Goal: Task Accomplishment & Management: Use online tool/utility

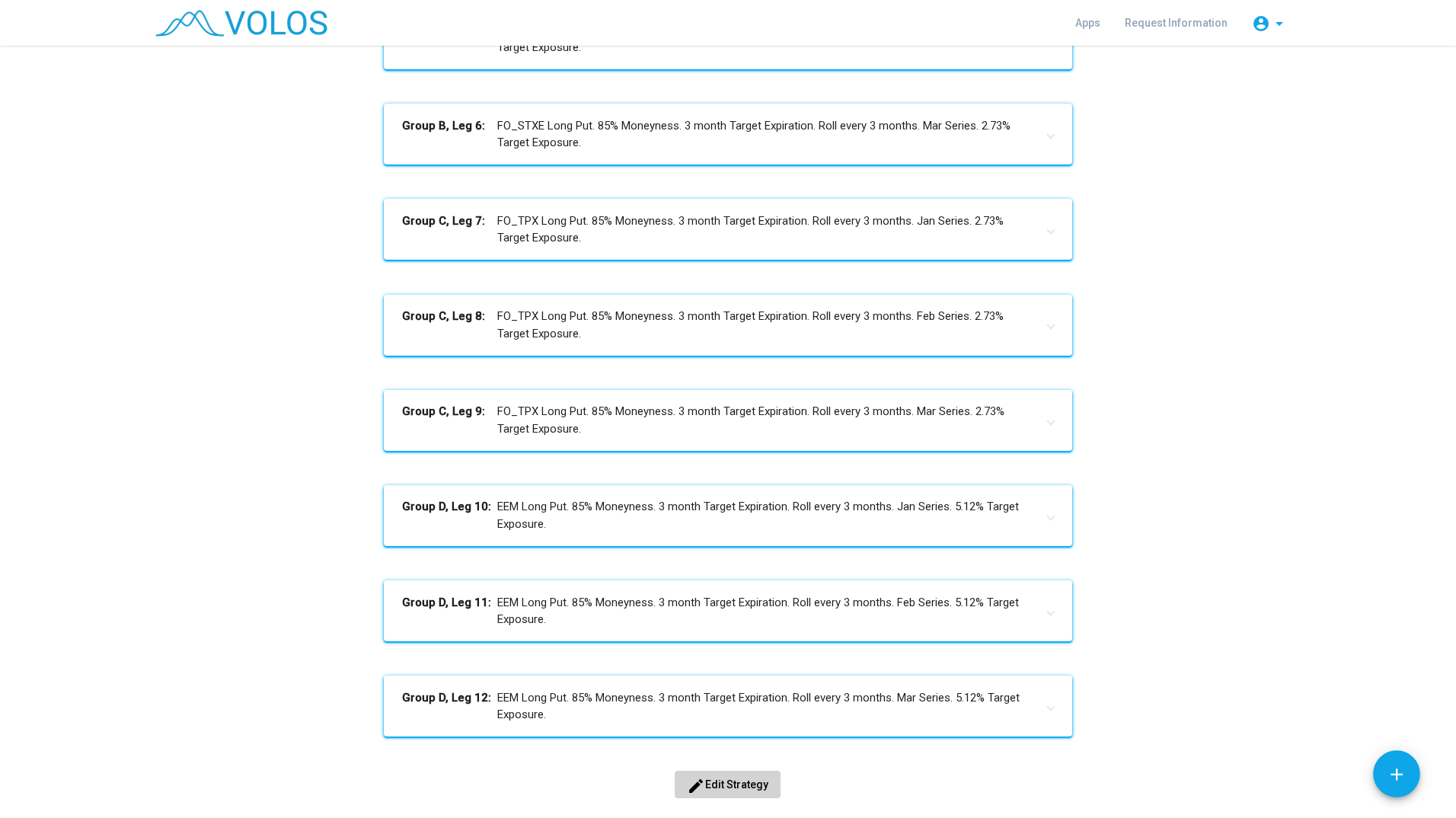
scroll to position [724, 0]
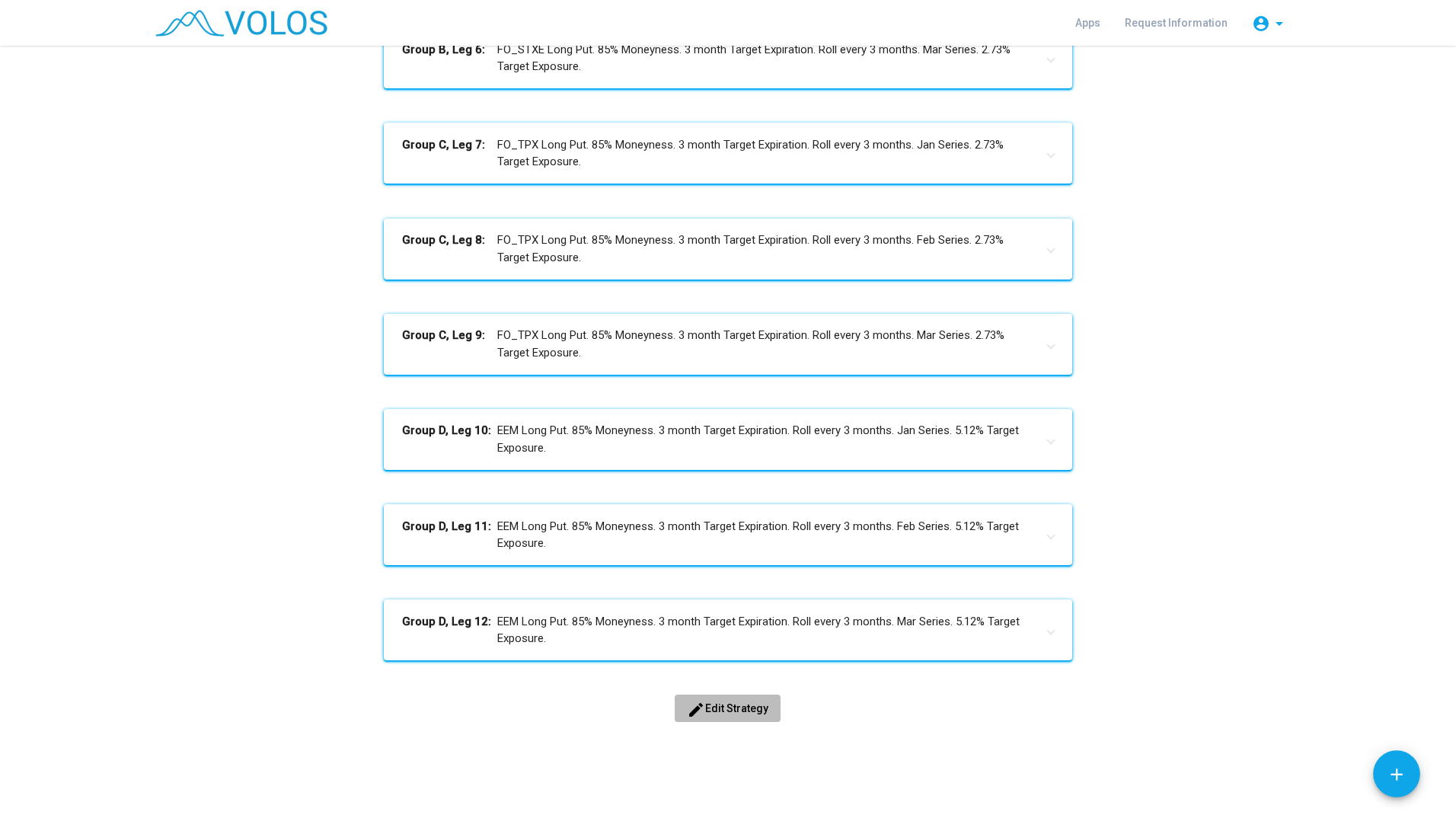
click at [723, 712] on span "edit Edit Strategy" at bounding box center [727, 708] width 82 height 12
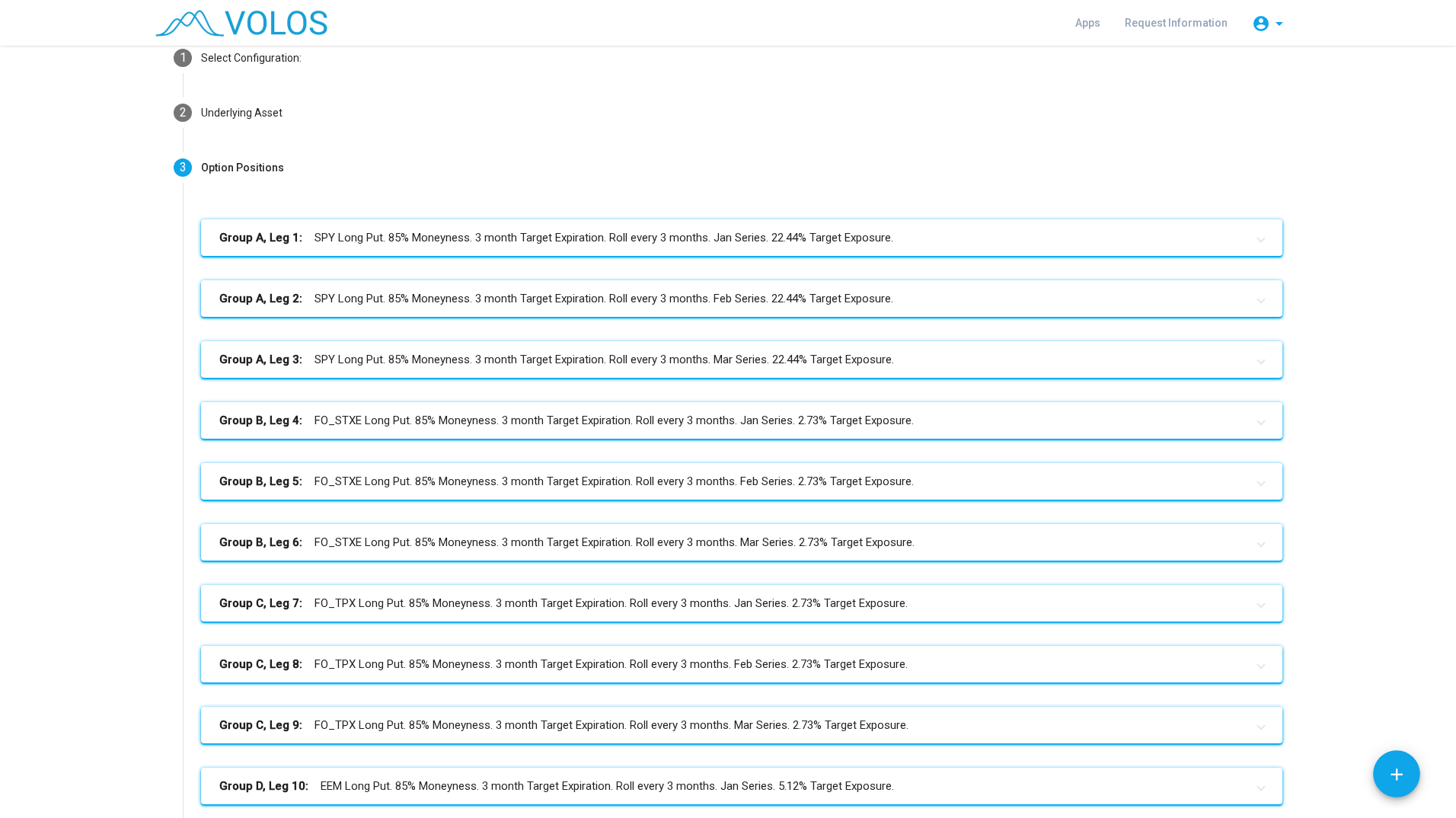
scroll to position [0, 0]
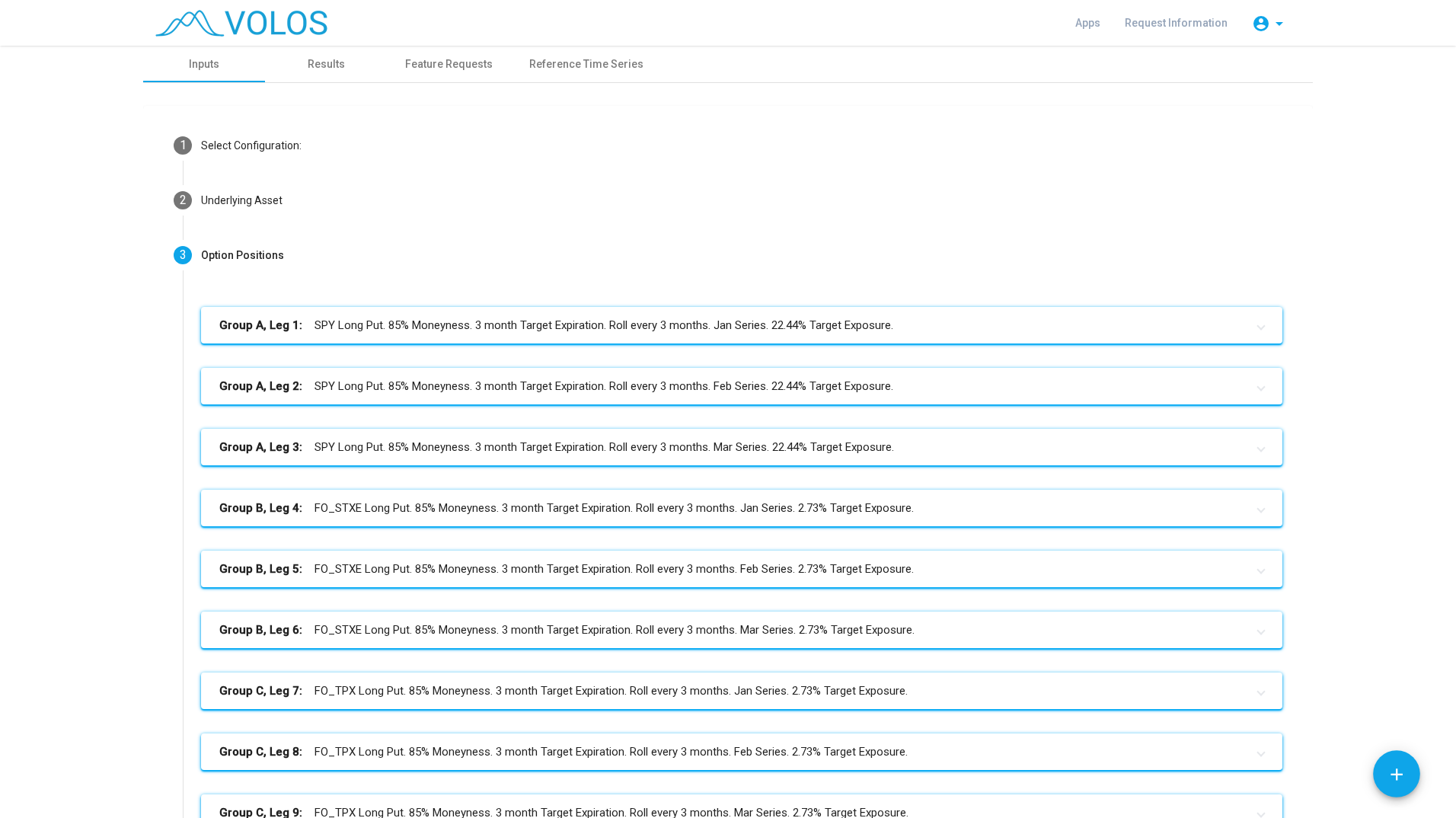
click at [360, 317] on mat-panel-title "Group A, Leg 1: SPY Long Put. 85% Moneyness. 3 month Target Expiration. Roll ev…" at bounding box center [732, 325] width 1026 height 18
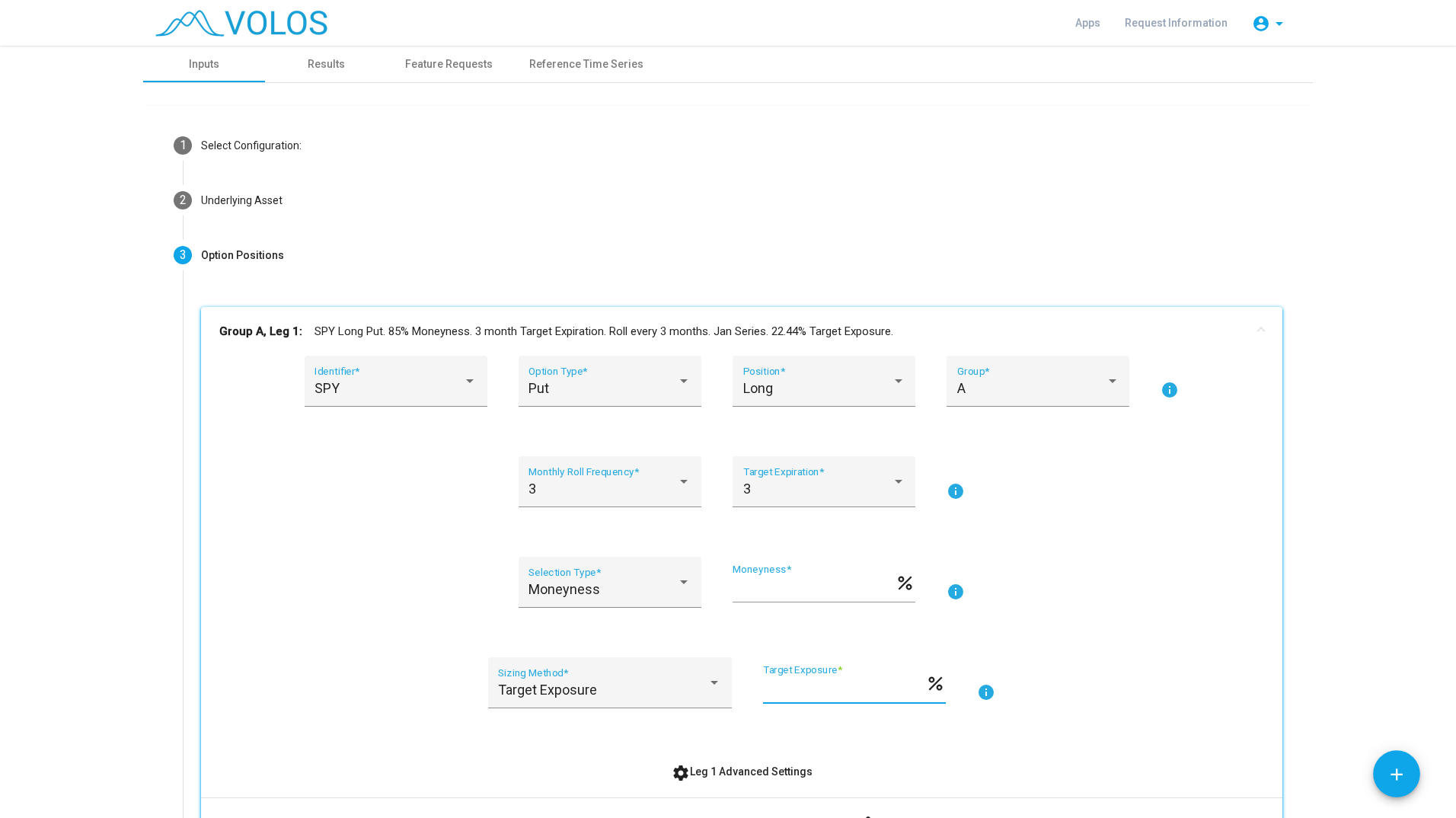
click at [804, 695] on input "*****" at bounding box center [844, 689] width 162 height 15
click at [793, 693] on input "*****" at bounding box center [844, 689] width 162 height 15
click at [1167, 636] on div "SPY Identifier * Put Option Type * Long Position * A Group * info 3 Monthly Rol…" at bounding box center [741, 570] width 1044 height 429
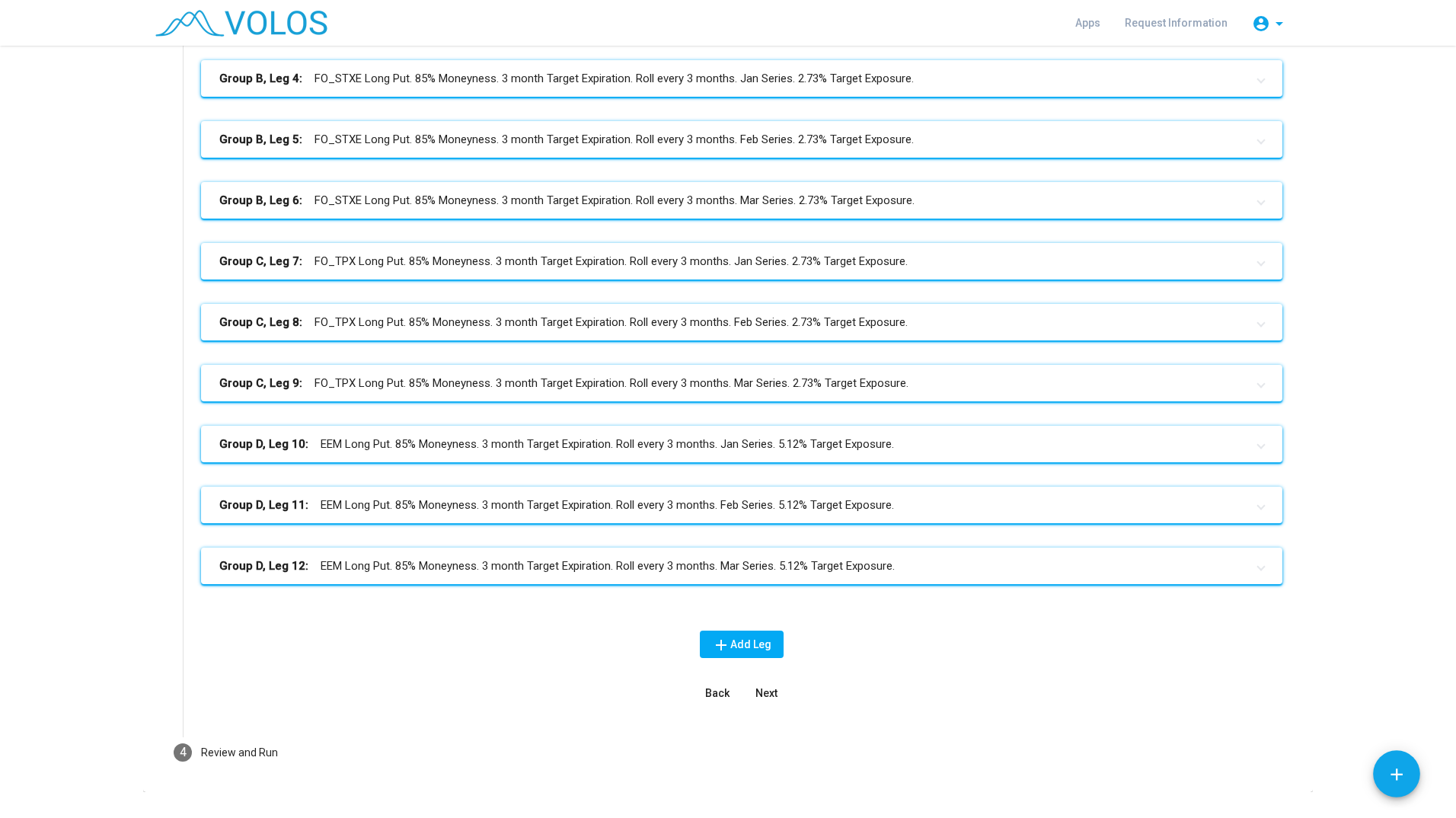
scroll to position [972, 0]
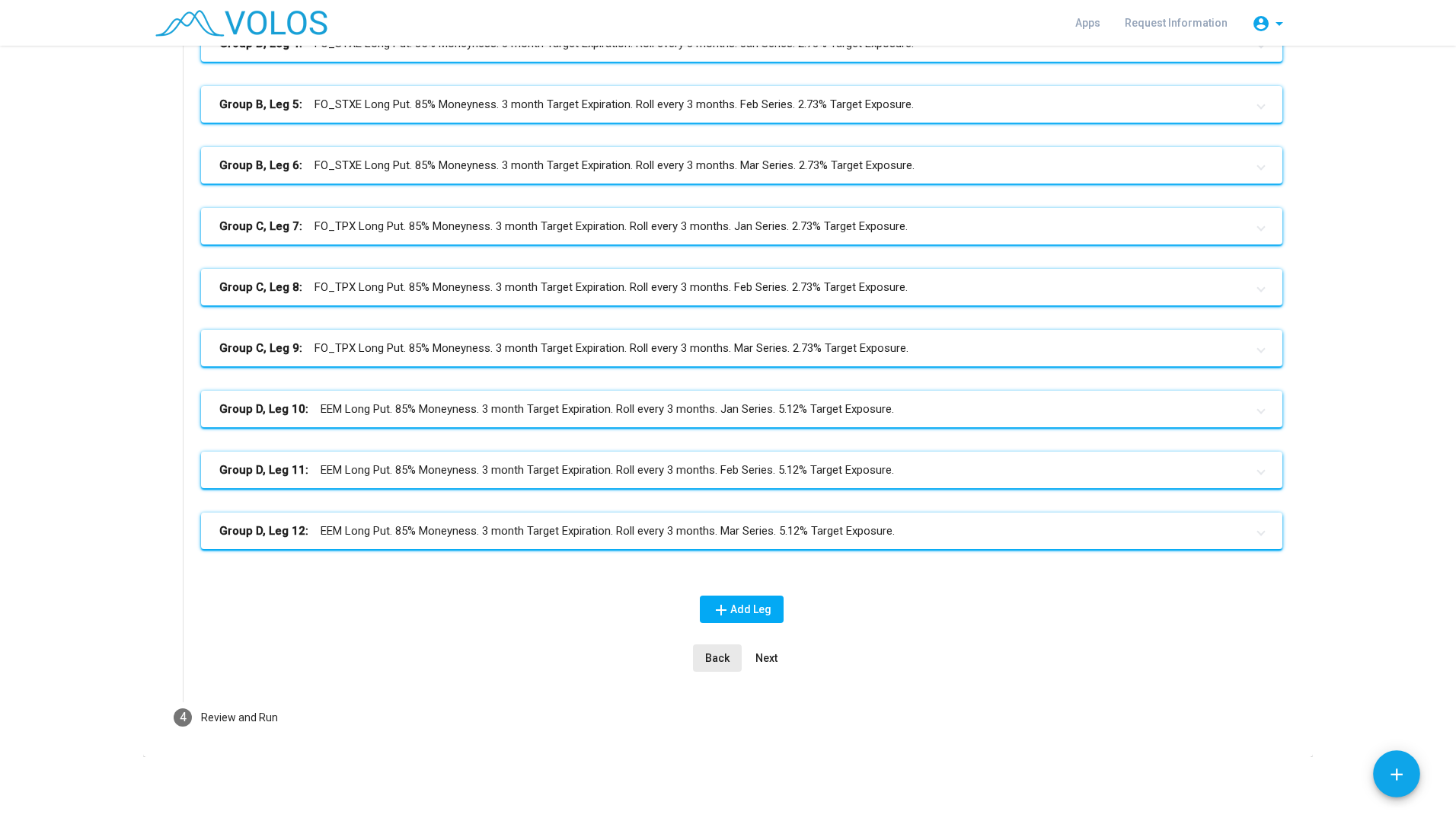
click at [693, 653] on button "Back" at bounding box center [717, 658] width 49 height 27
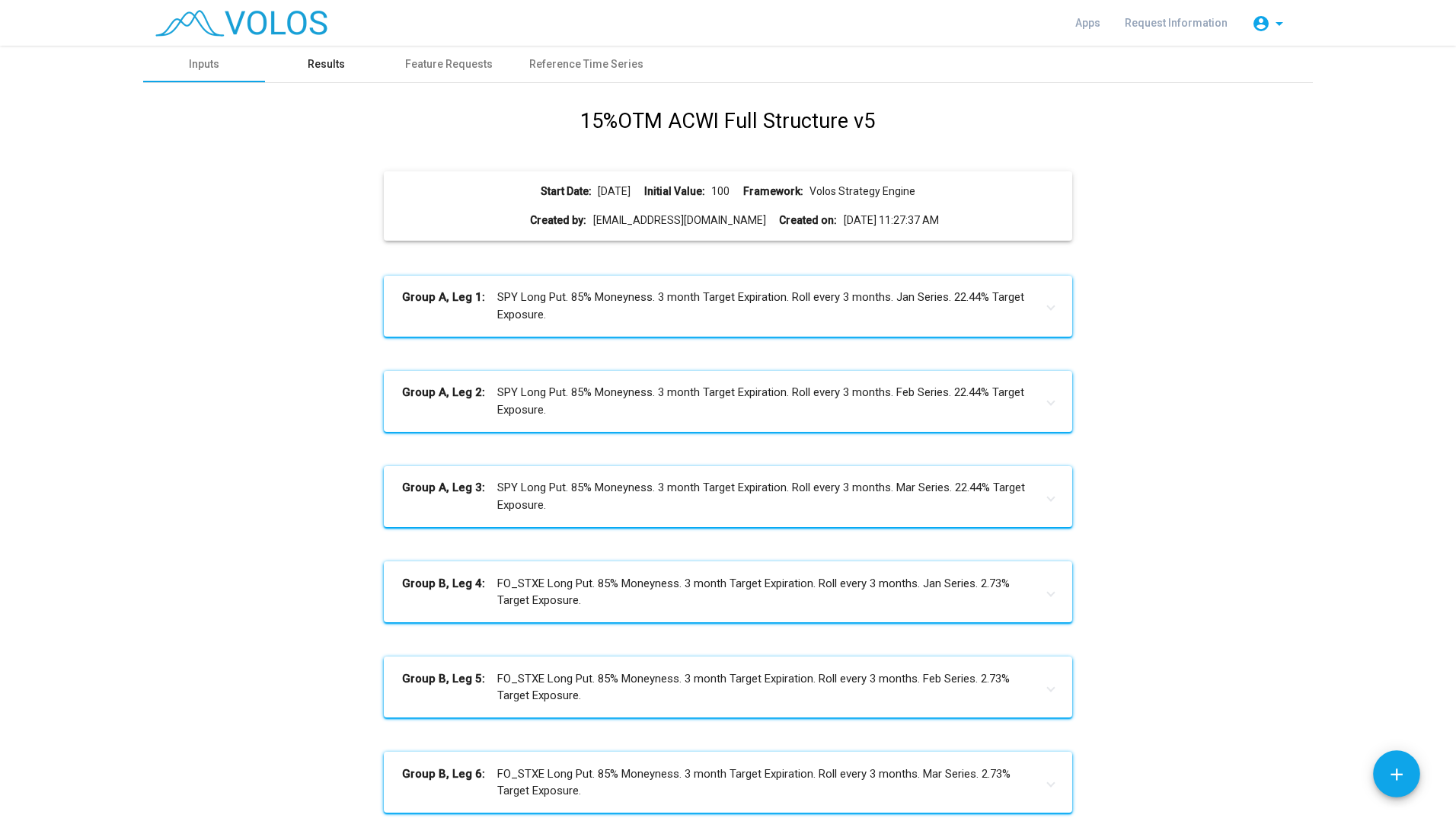
drag, startPoint x: 331, startPoint y: 55, endPoint x: 338, endPoint y: 44, distance: 13.0
click at [331, 55] on div "Results" at bounding box center [326, 64] width 121 height 37
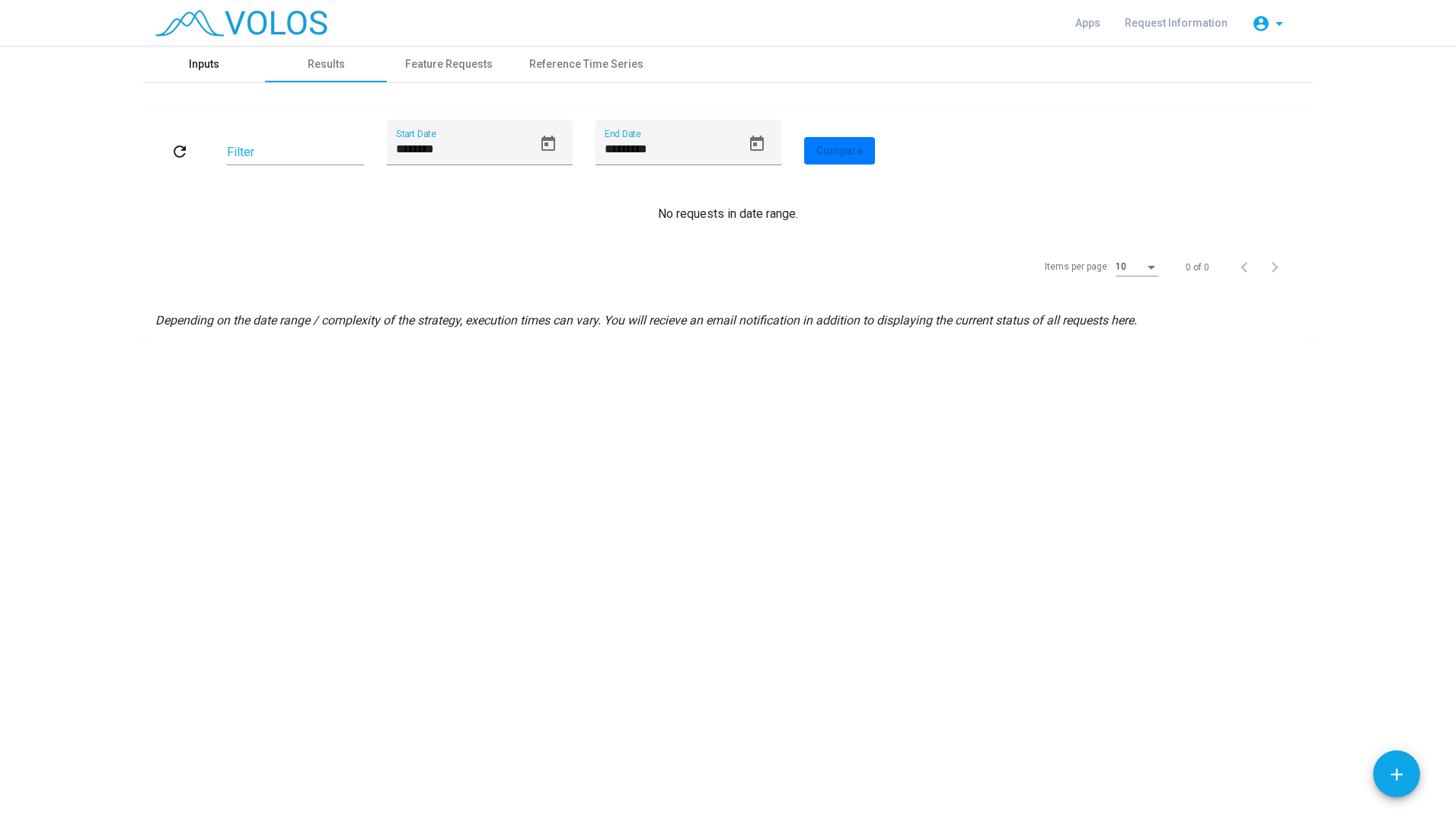
click at [237, 55] on div "Inputs" at bounding box center [204, 64] width 121 height 37
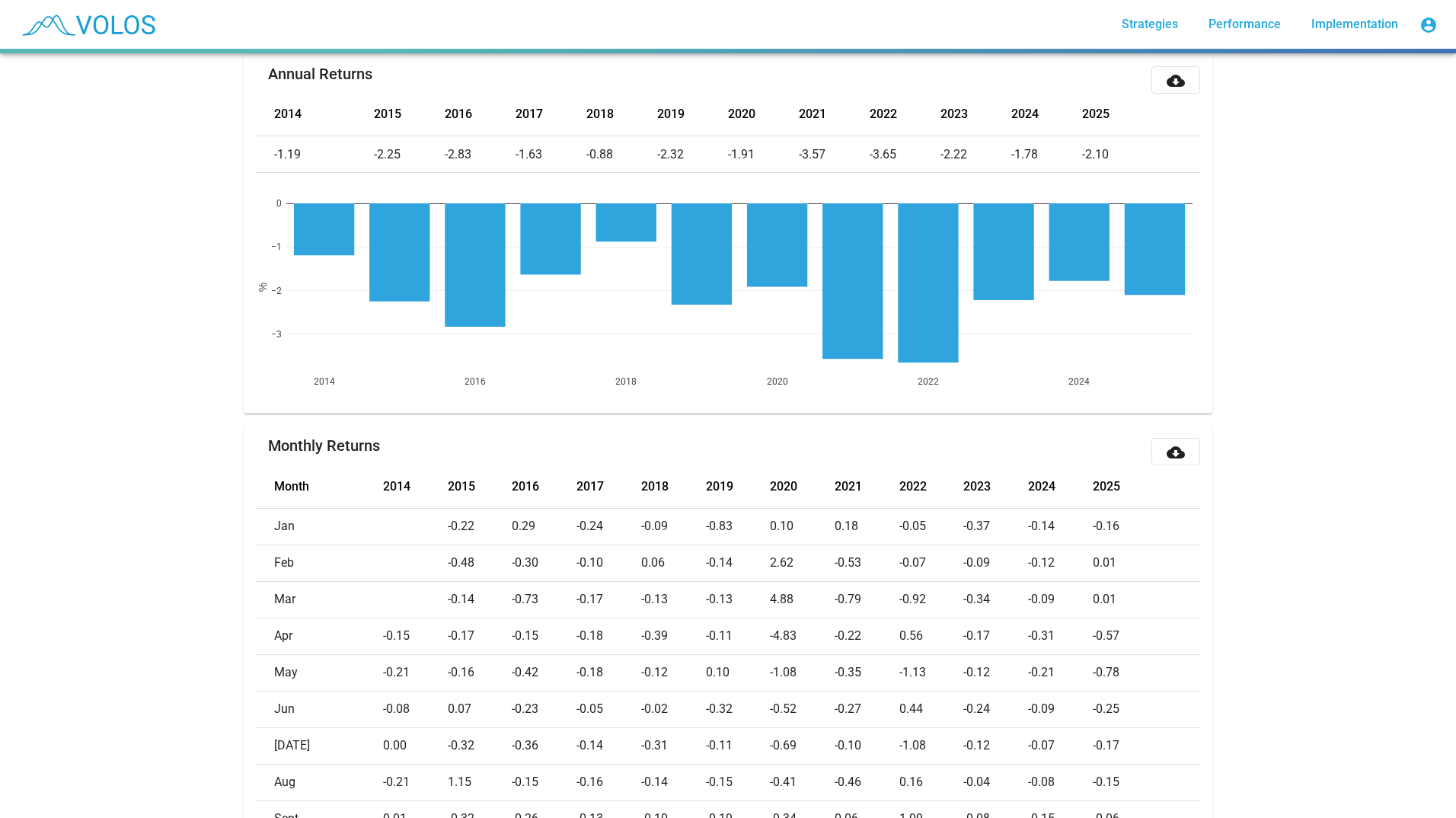
scroll to position [29, 0]
